Goal: Task Accomplishment & Management: Manage account settings

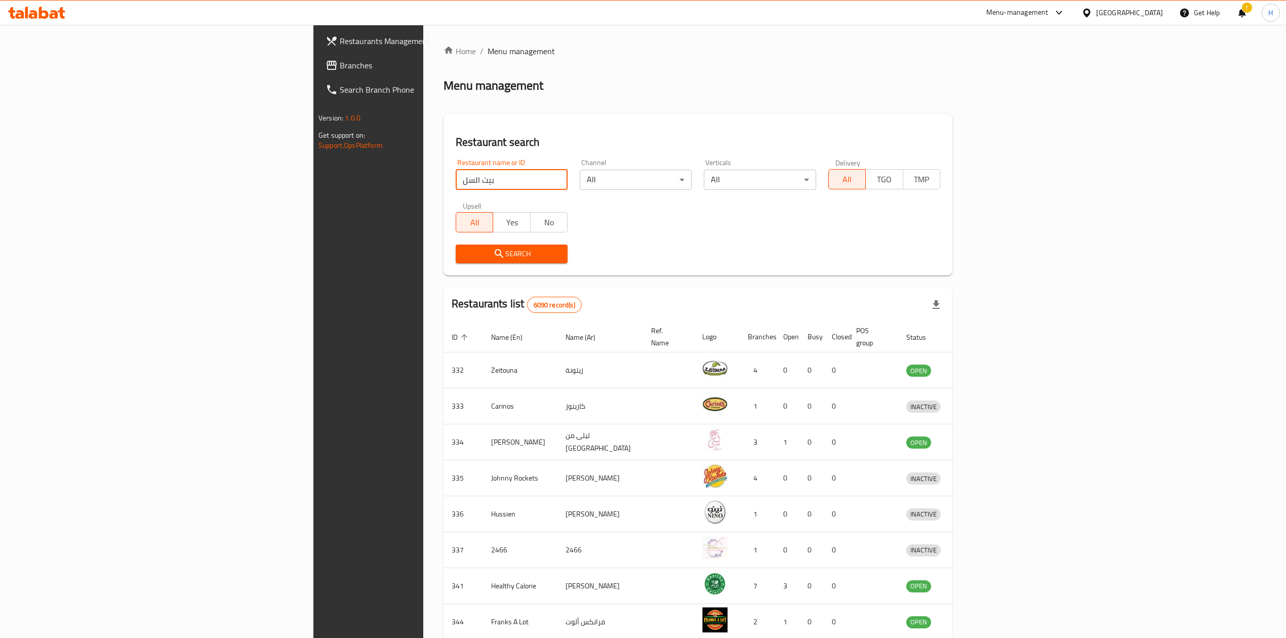
type input "بيت السل"
click button "Search" at bounding box center [512, 253] width 112 height 19
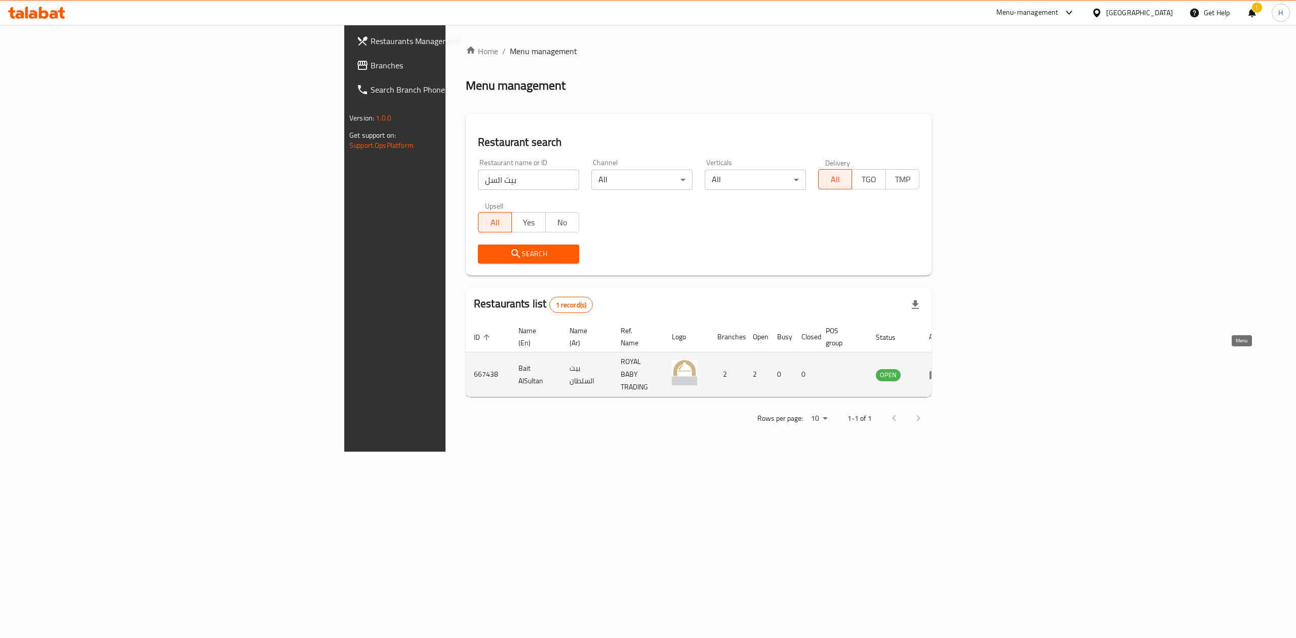
click at [941, 368] on icon "enhanced table" at bounding box center [935, 374] width 12 height 12
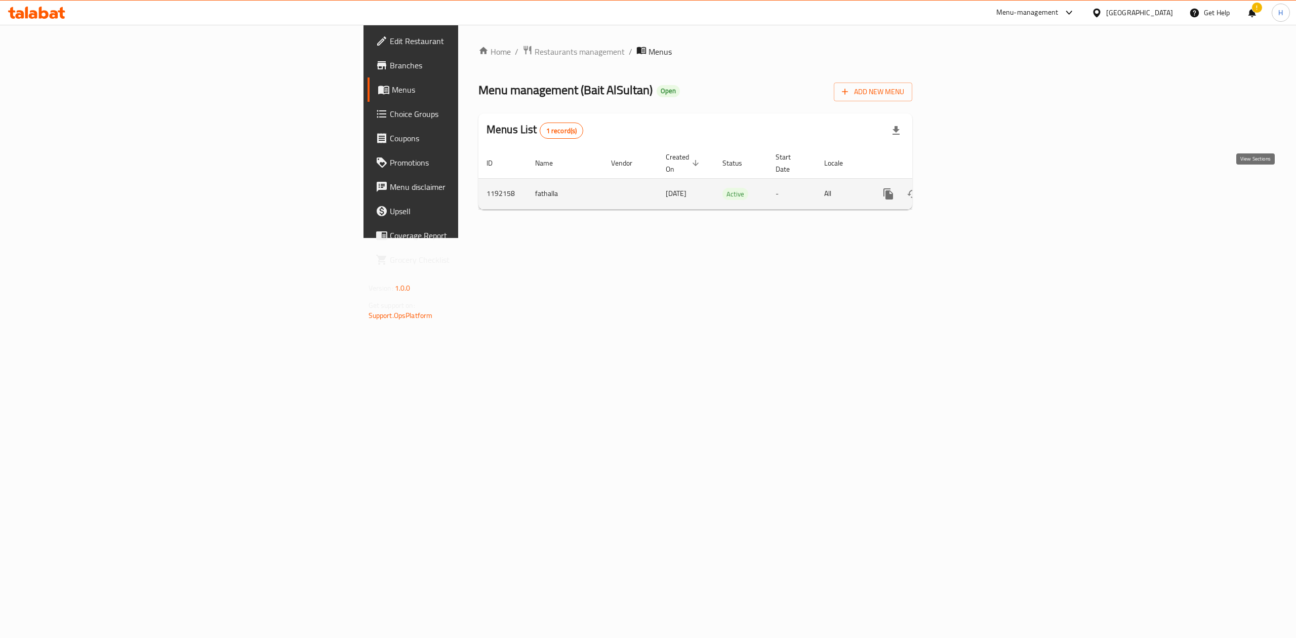
click at [966, 189] on icon "enhanced table" at bounding box center [961, 193] width 9 height 9
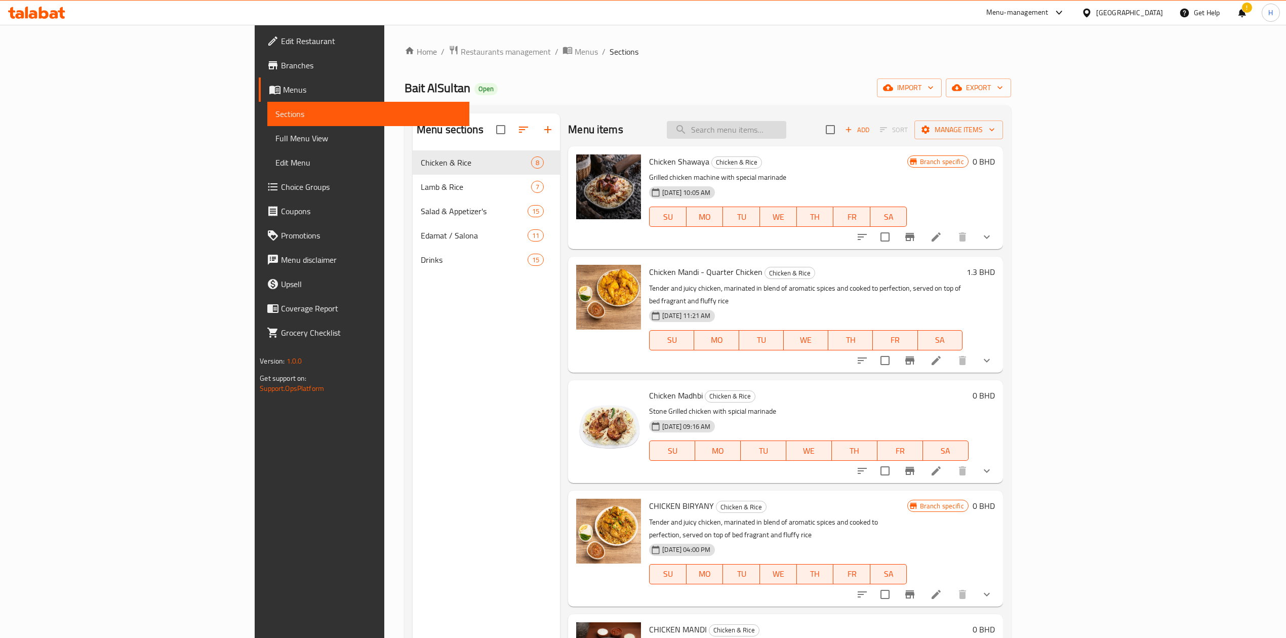
click at [786, 126] on input "search" at bounding box center [726, 130] width 119 height 18
type input "ؤ"
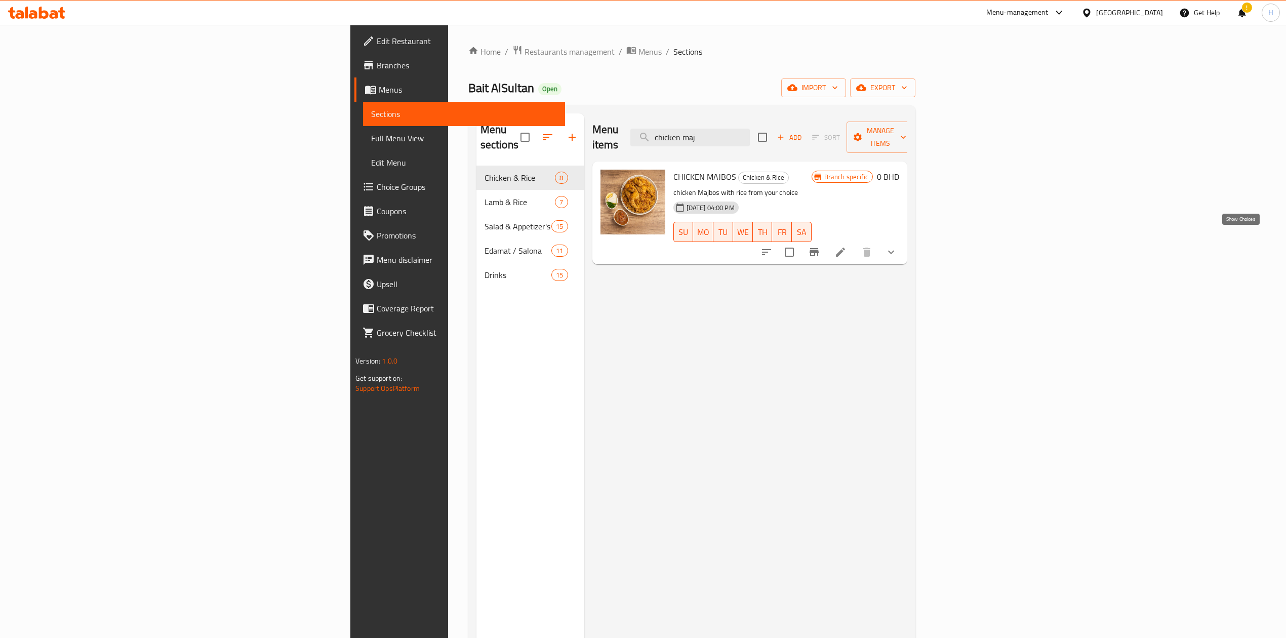
type input "chicken maj"
click at [897, 246] on icon "show more" at bounding box center [891, 252] width 12 height 12
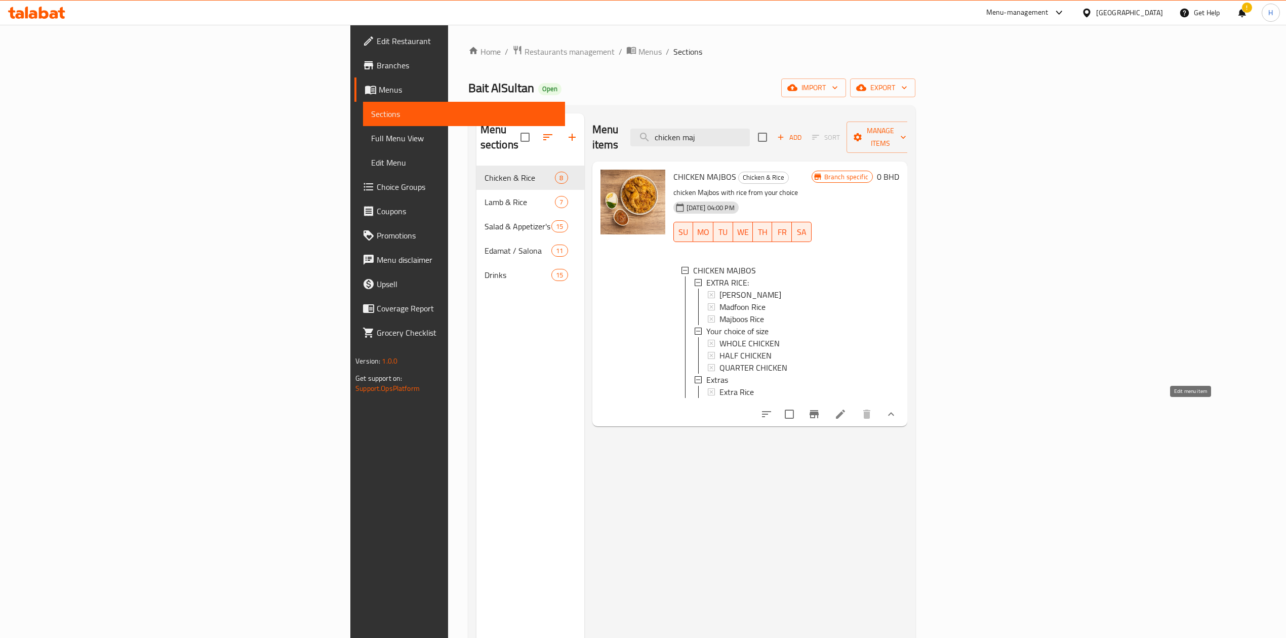
click at [846, 414] on icon at bounding box center [840, 414] width 12 height 12
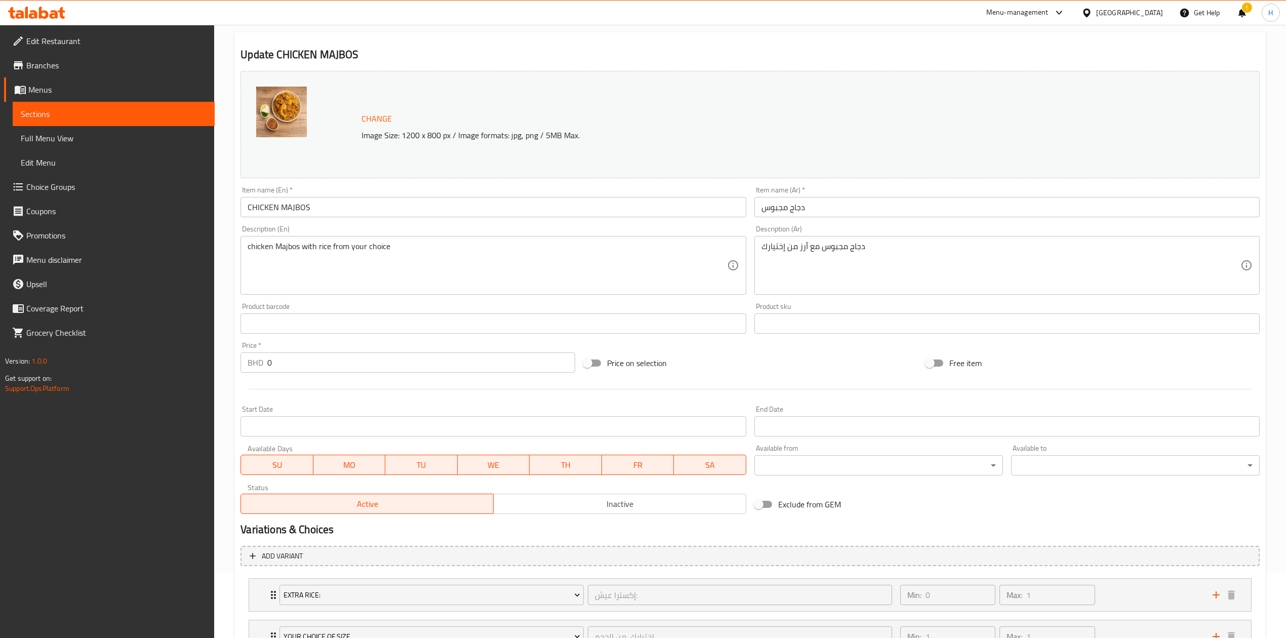
scroll to position [193, 0]
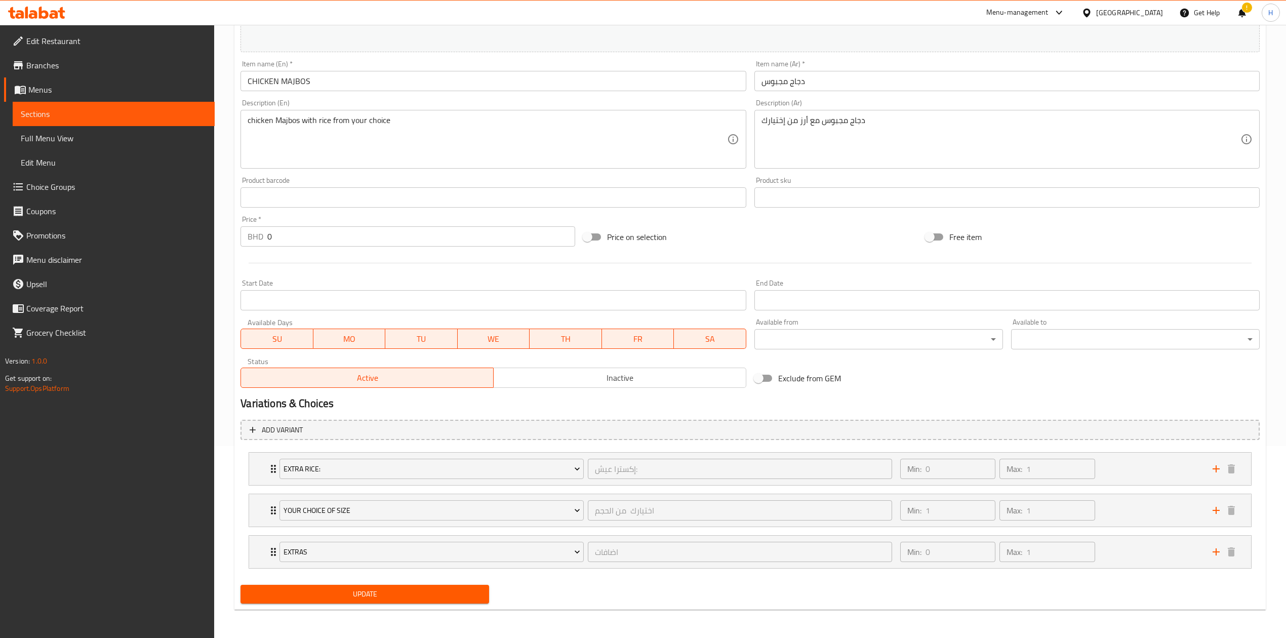
drag, startPoint x: 1191, startPoint y: 510, endPoint x: 993, endPoint y: 513, distance: 197.9
click at [1190, 510] on div "Min: 1 ​ Max: 1 ​" at bounding box center [1050, 510] width 312 height 32
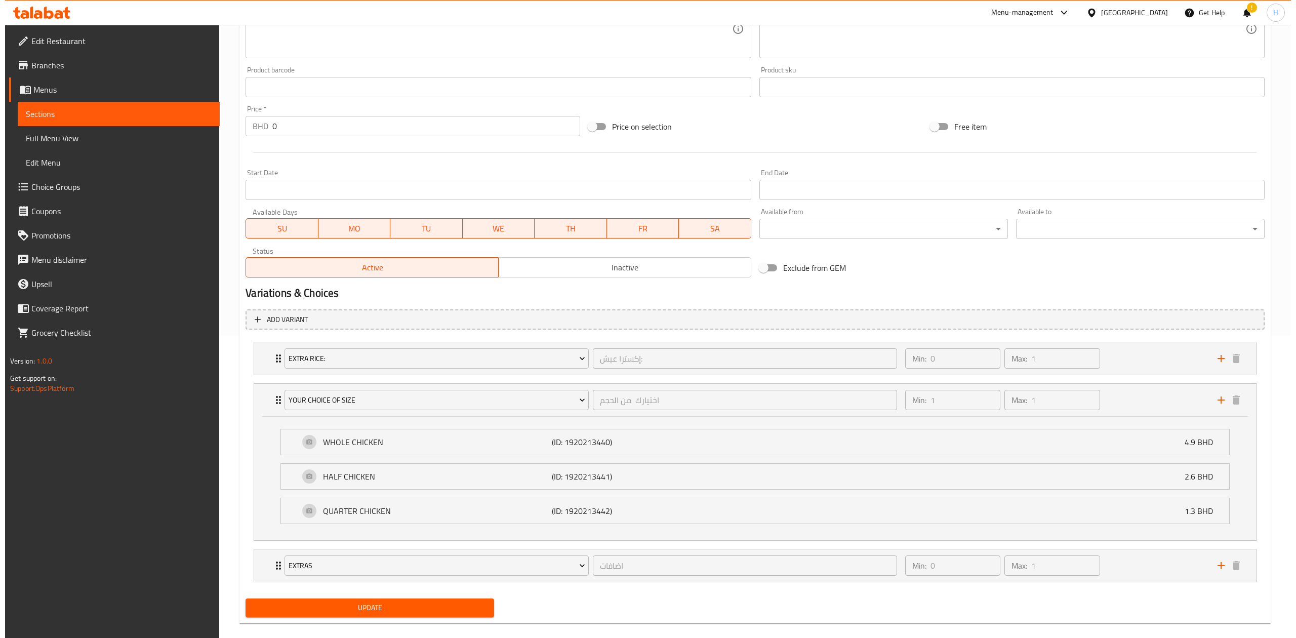
scroll to position [0, 0]
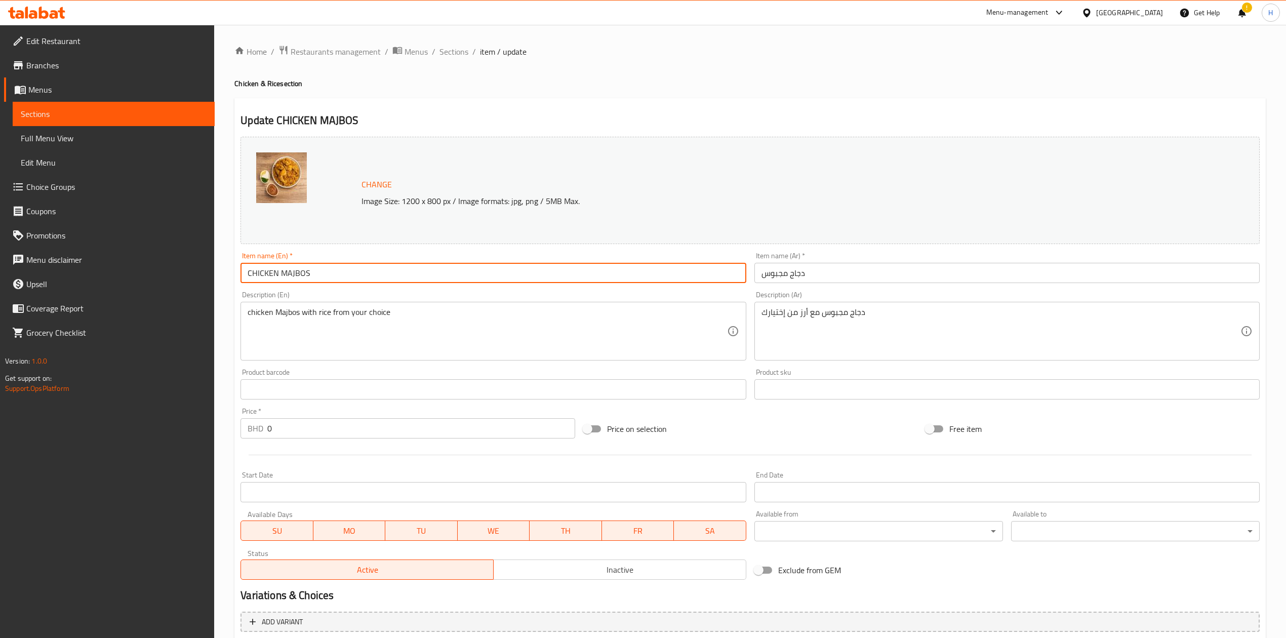
drag, startPoint x: 81, startPoint y: 274, endPoint x: 79, endPoint y: 268, distance: 6.3
click at [79, 268] on div "Edit Restaurant Branches Menus Sections Full Menu View Edit Menu Choice Groups …" at bounding box center [643, 489] width 1286 height 929
click at [443, 55] on span "Sections" at bounding box center [453, 52] width 29 height 12
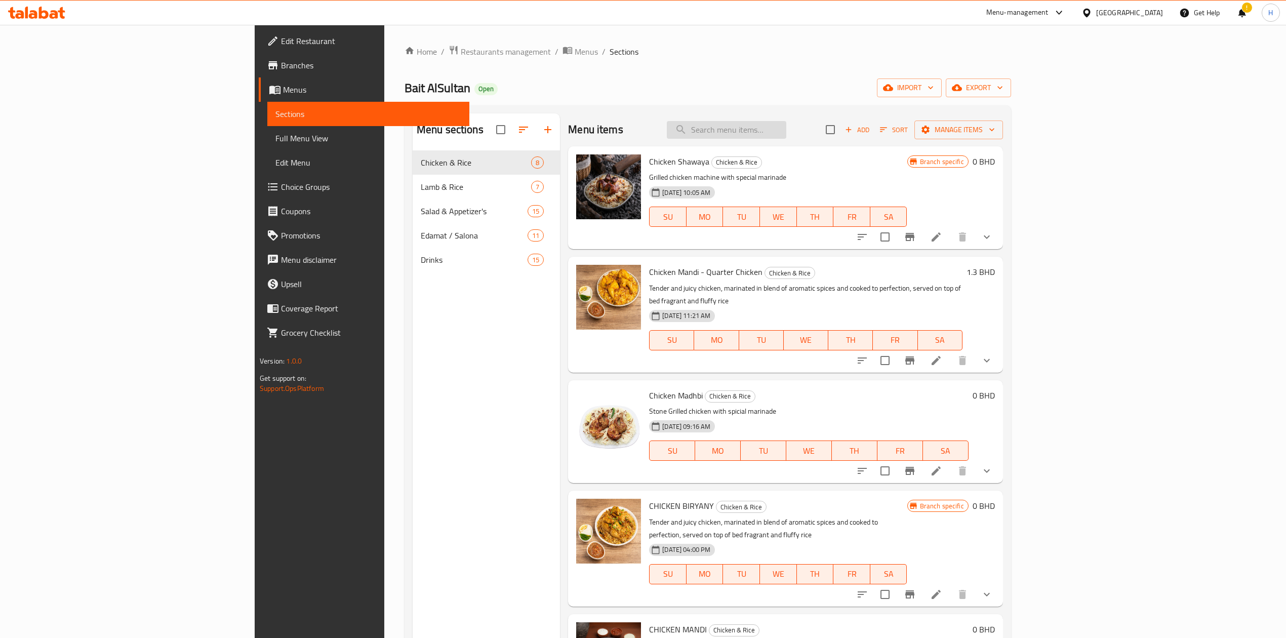
click at [786, 126] on input "search" at bounding box center [726, 130] width 119 height 18
paste input "CHICKEN MAJBOS"
type input "CHICKEN MAJBOS"
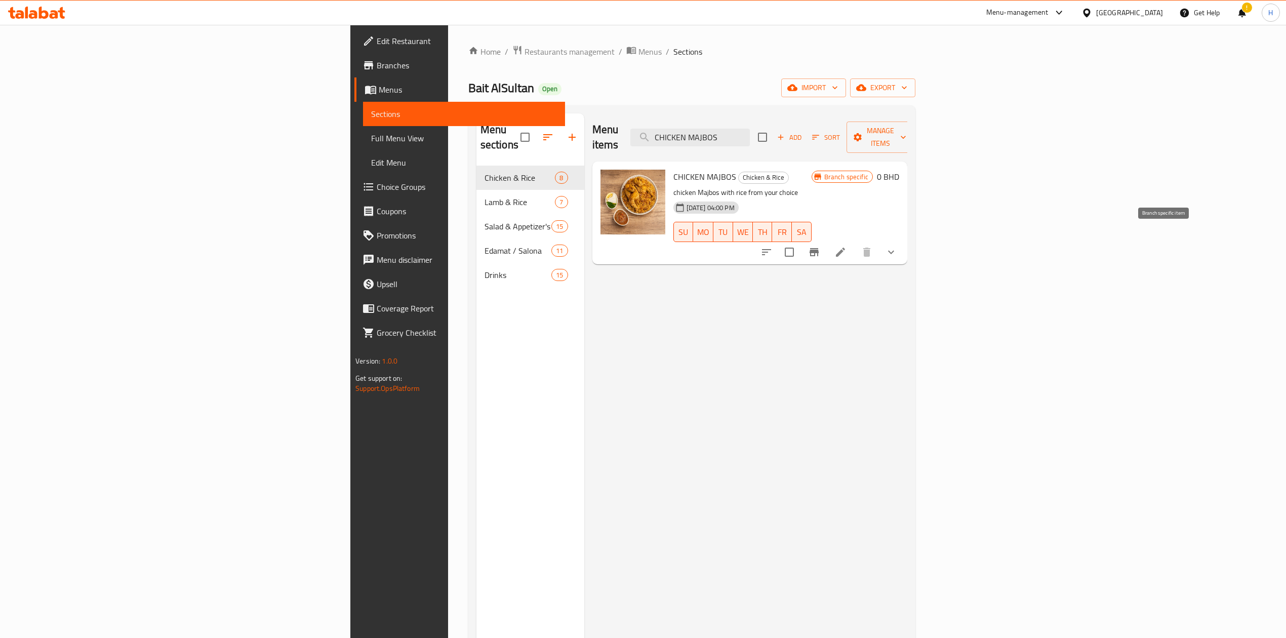
click at [826, 246] on button "Branch-specific-item" at bounding box center [814, 252] width 24 height 24
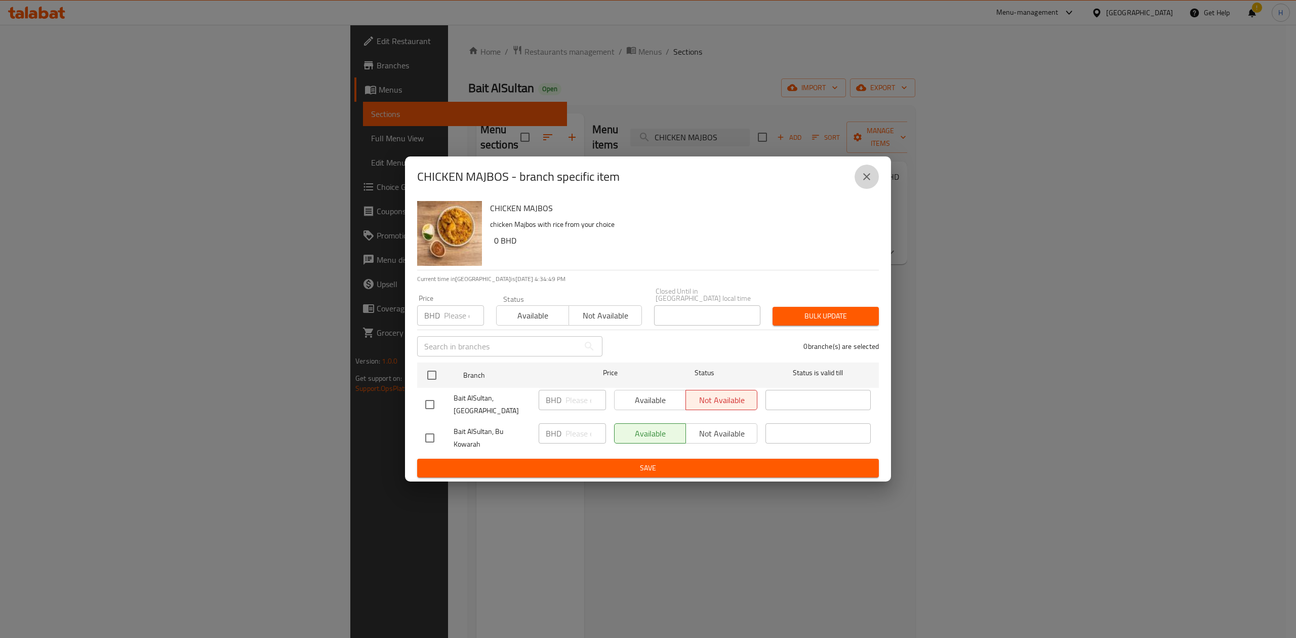
click at [871, 181] on icon "close" at bounding box center [866, 177] width 12 height 12
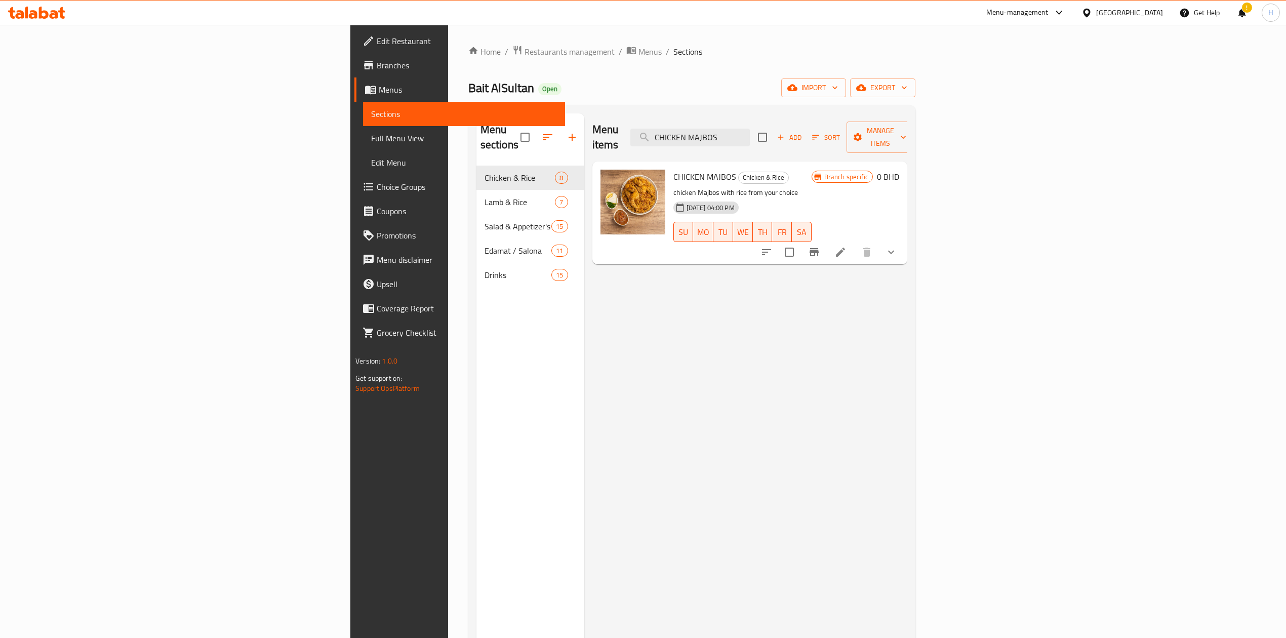
click at [903, 240] on button "show more" at bounding box center [891, 252] width 24 height 24
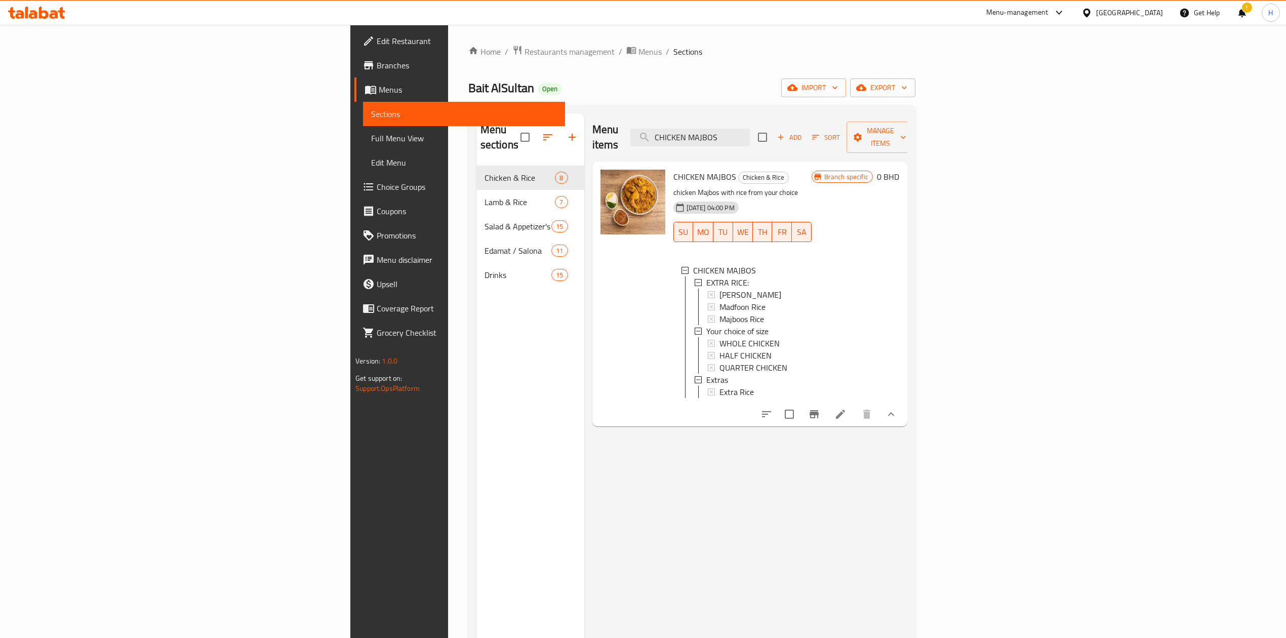
click at [854, 409] on li at bounding box center [840, 414] width 28 height 18
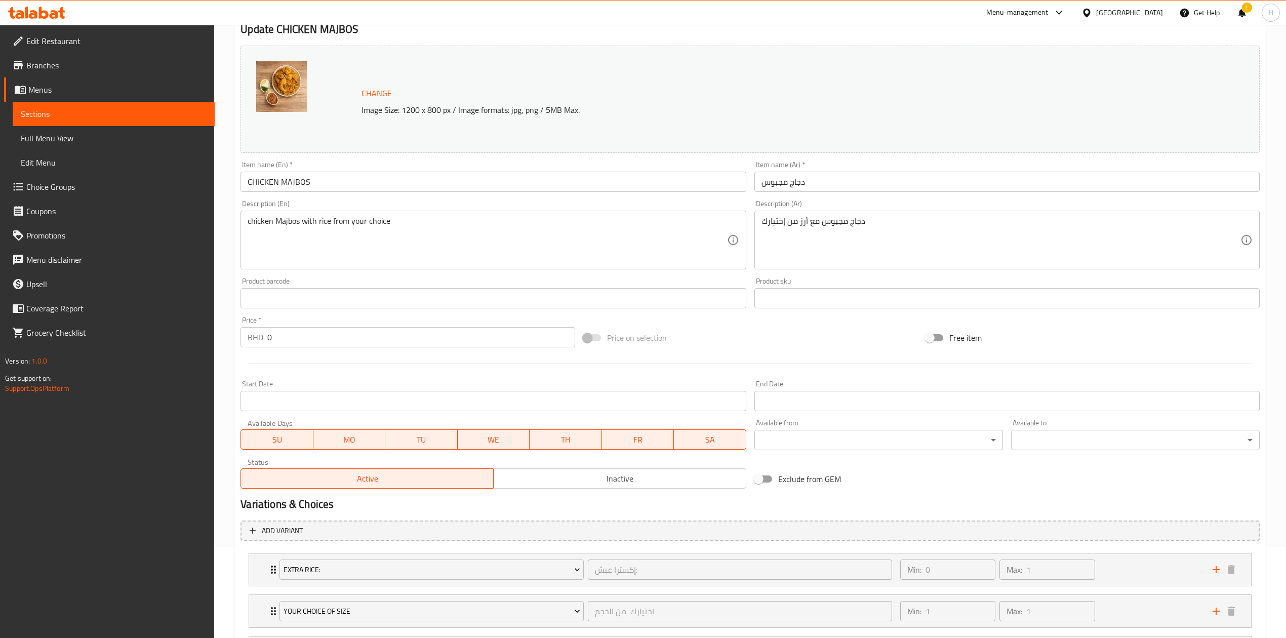
scroll to position [193, 0]
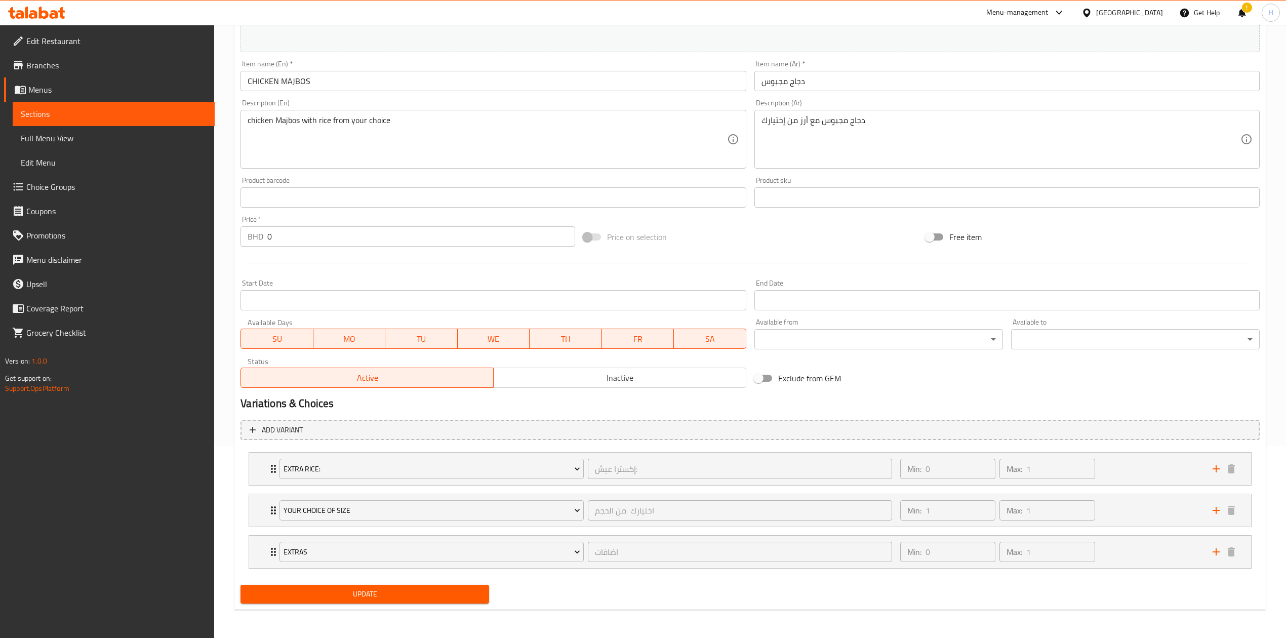
click at [1136, 531] on li "Extras اضافات ​ Min: 0 ​ Max: 1 ​ Extra Rice (ID: 1920214015) 1 BHD Name (En) E…" at bounding box center [749, 552] width 1019 height 42
click at [1126, 518] on div "Min: 1 ​ Max: 1 ​" at bounding box center [1050, 510] width 312 height 32
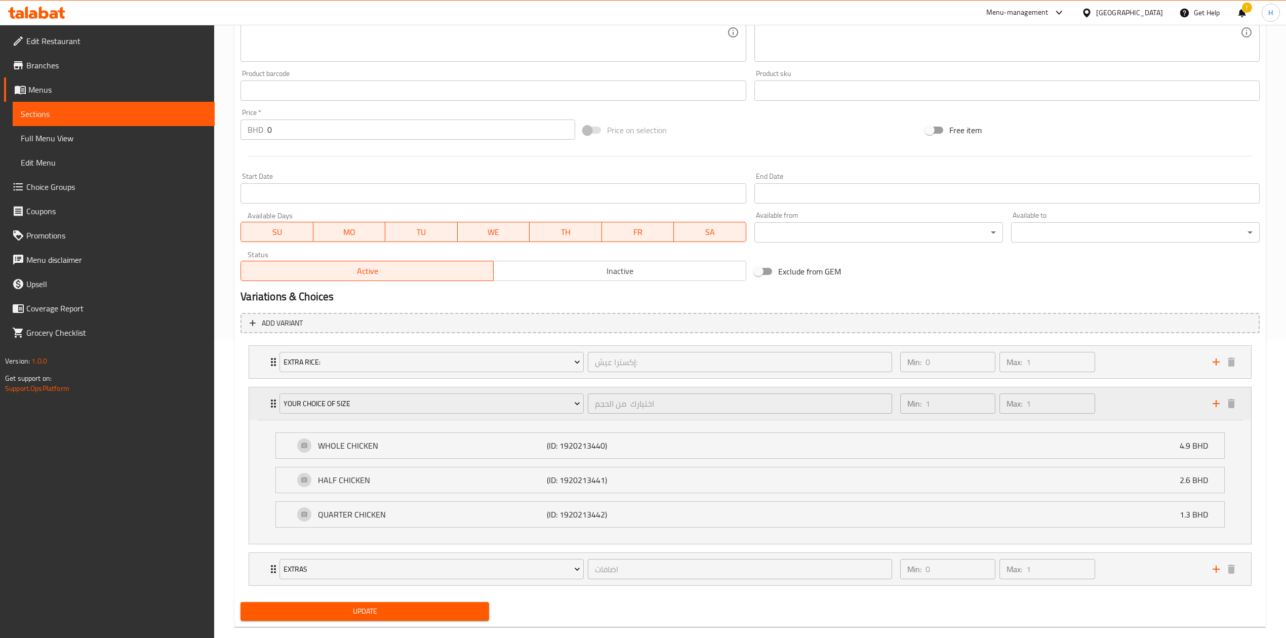
scroll to position [318, 0]
